Goal: Navigation & Orientation: Find specific page/section

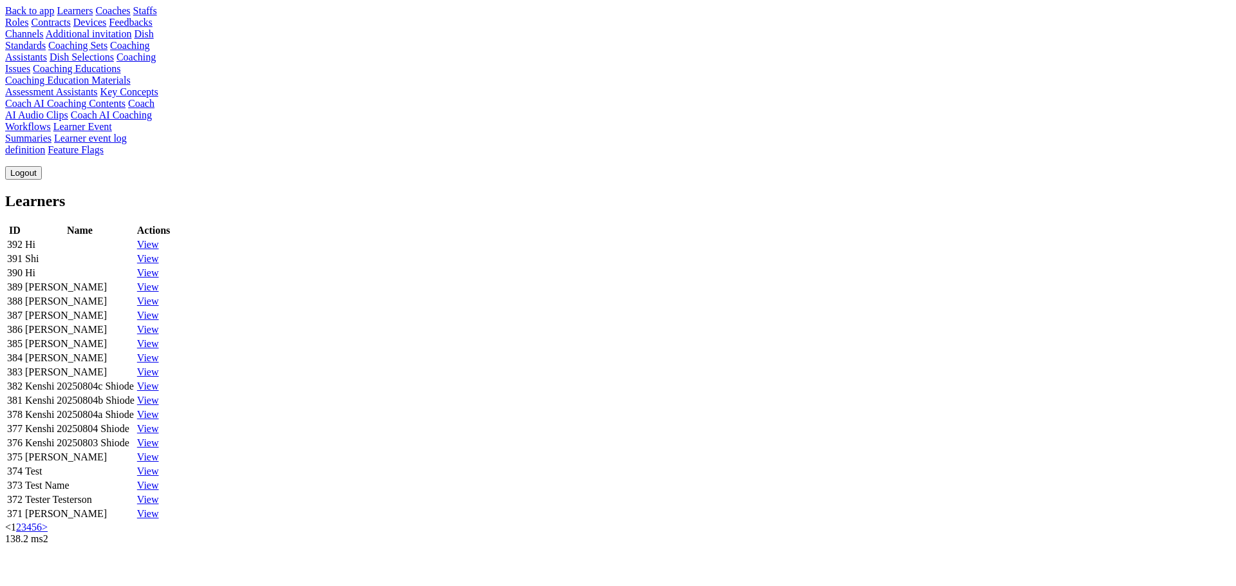
scroll to position [349, 0]
click at [127, 155] on link "Learner event log definition" at bounding box center [66, 144] width 122 height 23
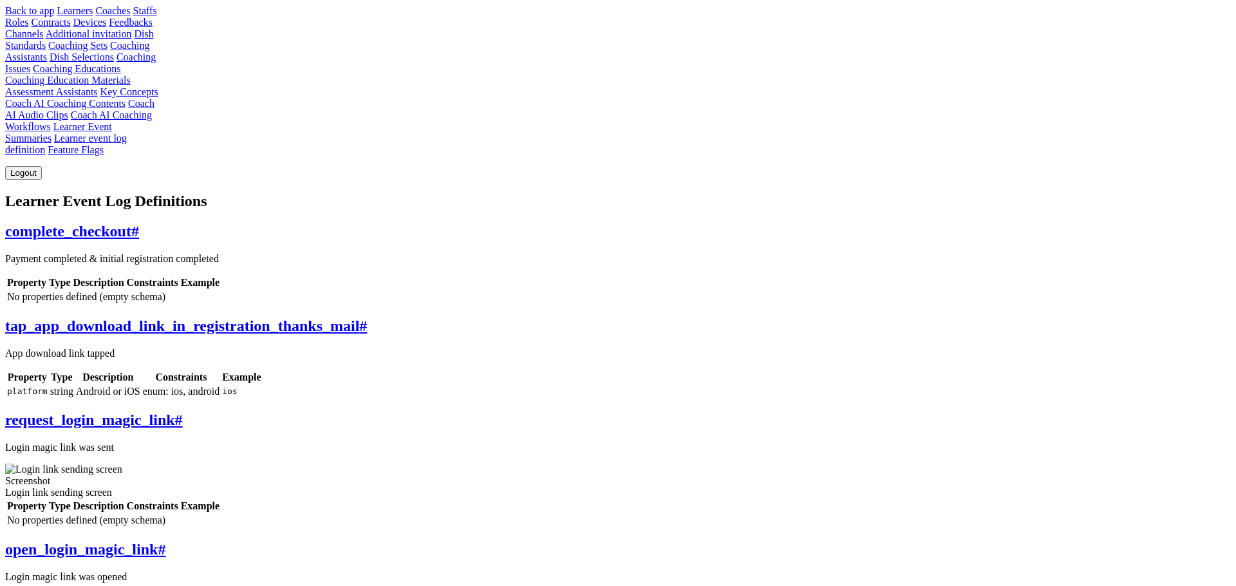
click at [93, 16] on link "Learners" at bounding box center [75, 10] width 36 height 11
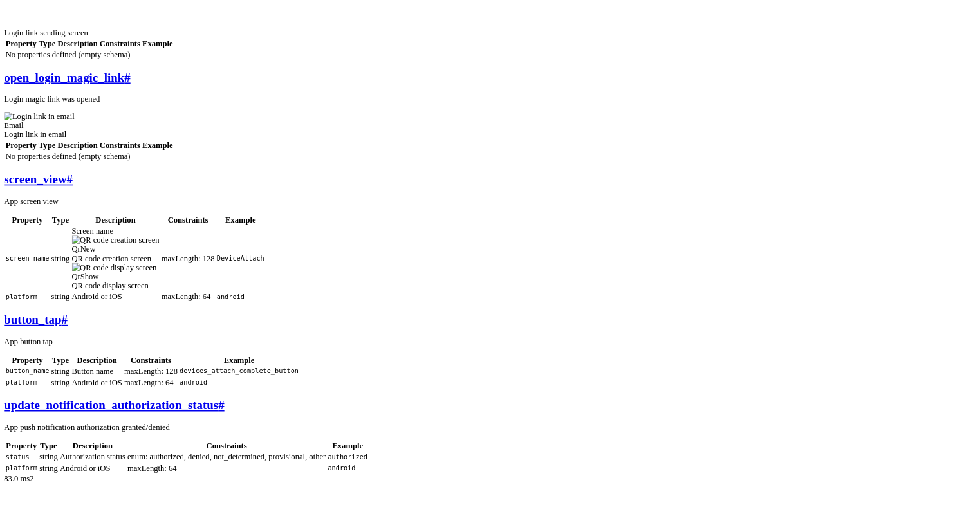
scroll to position [713, 0]
